Goal: Check status

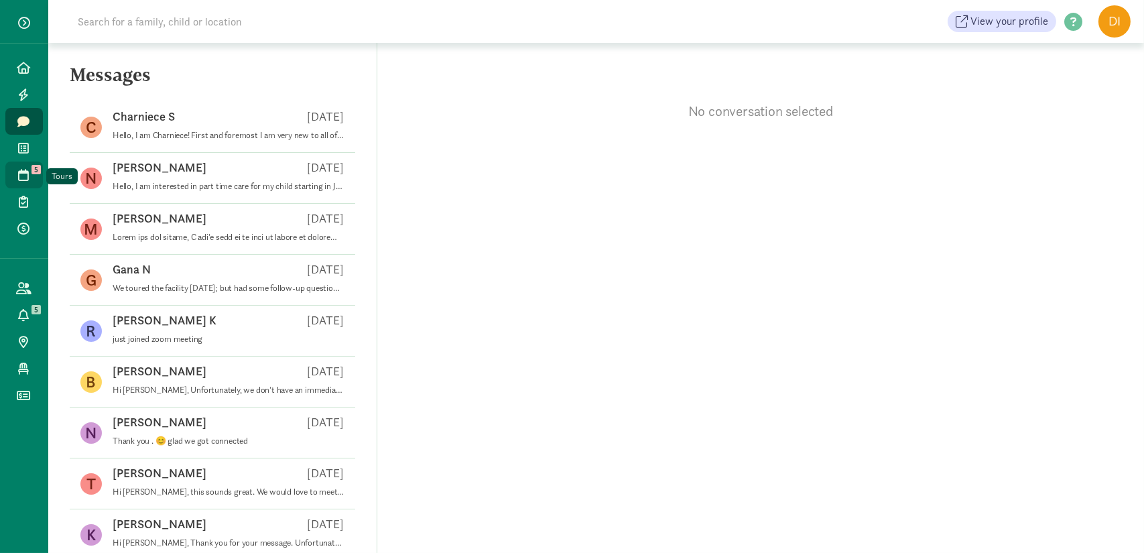
click at [18, 182] on link "Tours 5" at bounding box center [24, 175] width 38 height 27
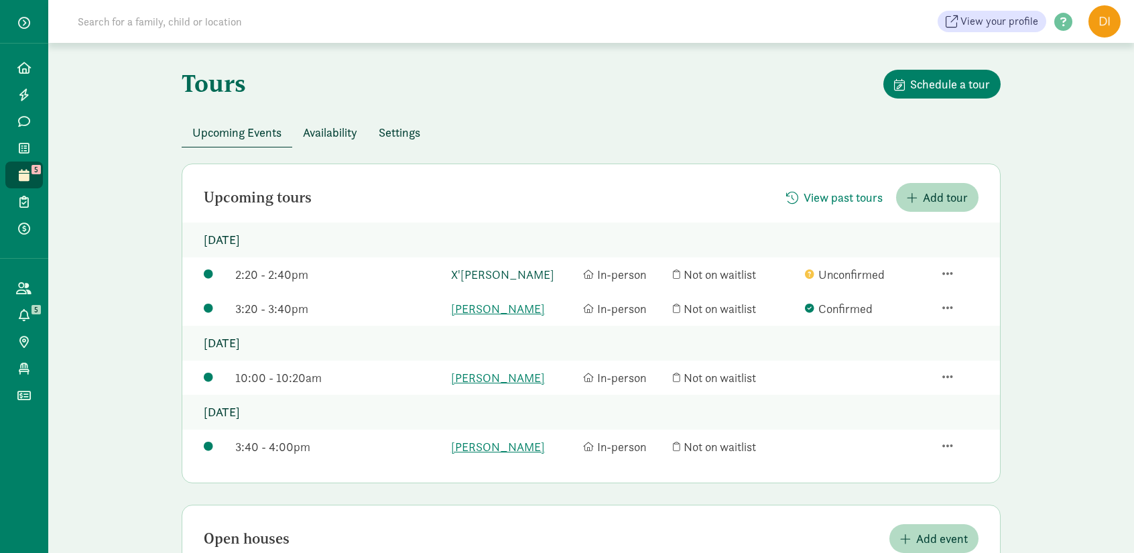
click at [457, 273] on link "X'[PERSON_NAME]" at bounding box center [513, 274] width 125 height 18
click at [473, 311] on link "[PERSON_NAME]" at bounding box center [513, 309] width 125 height 18
